Goal: Task Accomplishment & Management: Use online tool/utility

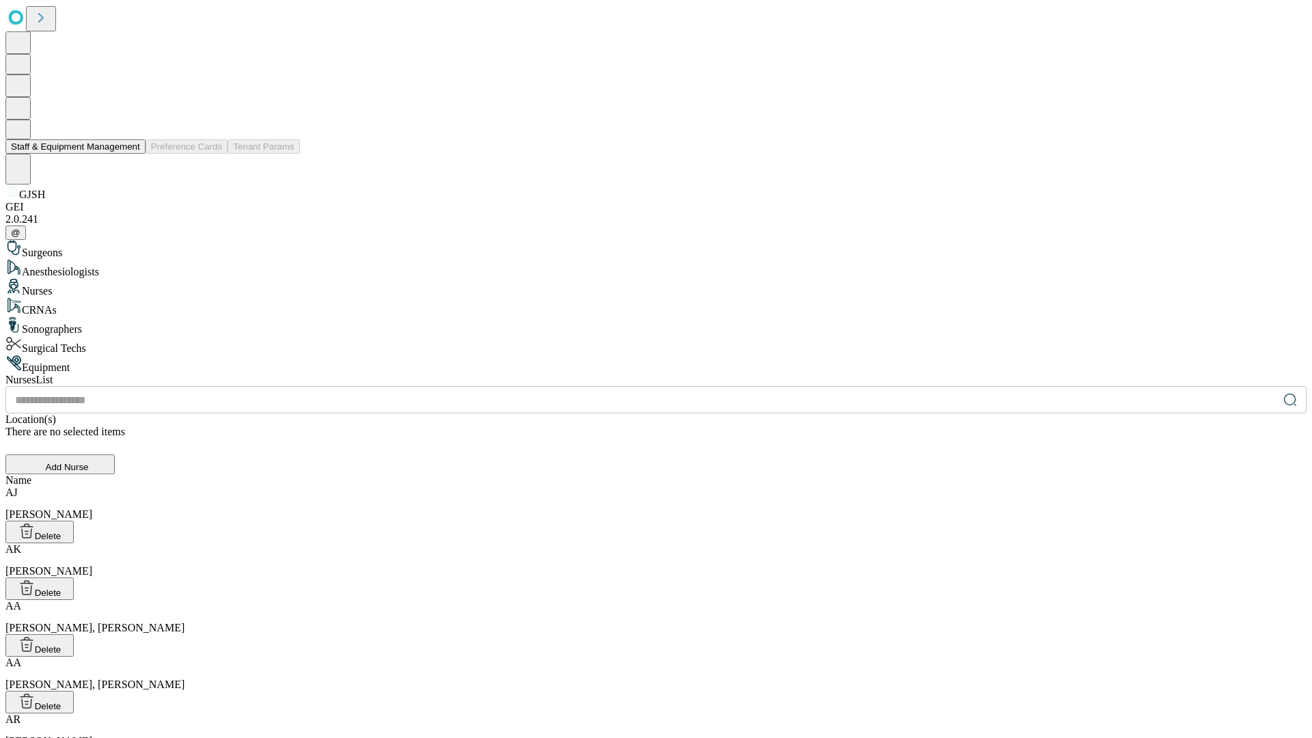
click at [131, 154] on button "Staff & Equipment Management" at bounding box center [75, 146] width 140 height 14
